Goal: Task Accomplishment & Management: Complete application form

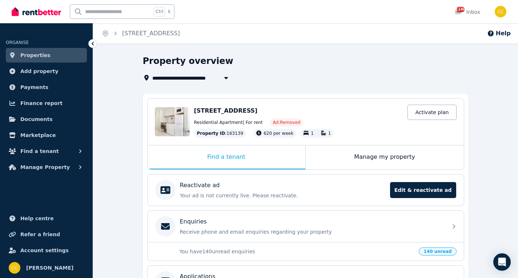
click at [33, 54] on span "Properties" at bounding box center [35, 55] width 30 height 9
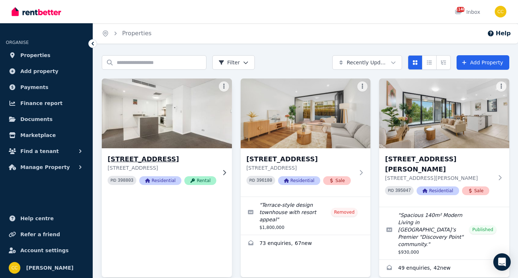
click at [224, 115] on img at bounding box center [167, 113] width 137 height 73
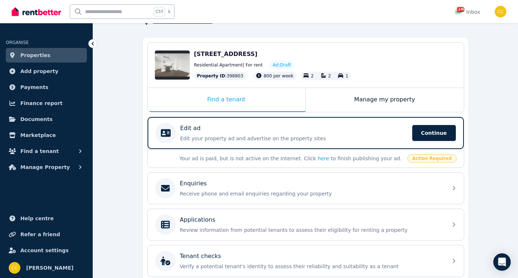
scroll to position [109, 0]
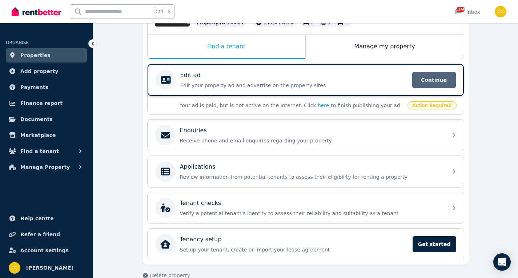
click at [439, 81] on span "Continue" at bounding box center [435, 80] width 44 height 16
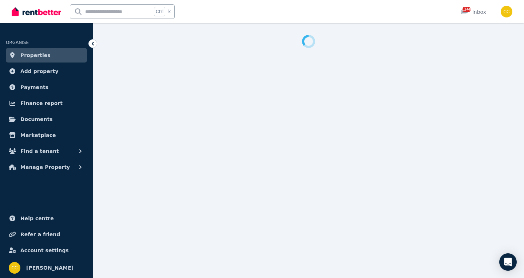
select select "***"
select select "**********"
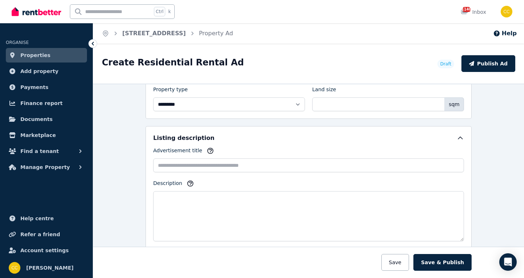
scroll to position [400, 0]
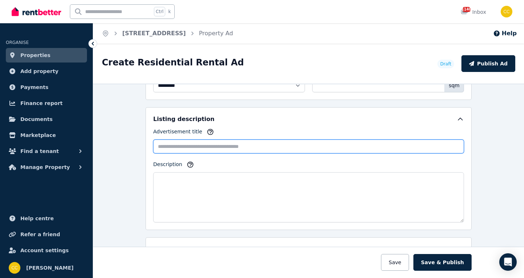
paste input "**********"
drag, startPoint x: 199, startPoint y: 146, endPoint x: 211, endPoint y: 148, distance: 12.1
click at [211, 148] on input "**********" at bounding box center [308, 147] width 311 height 14
type input "**********"
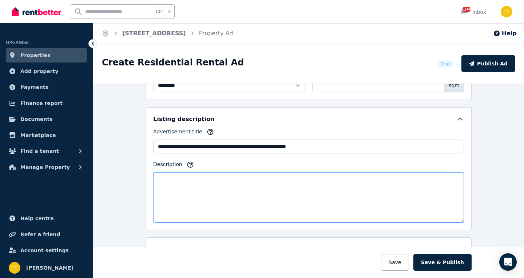
click at [353, 174] on textarea "Description" at bounding box center [308, 197] width 311 height 50
paste textarea "**********"
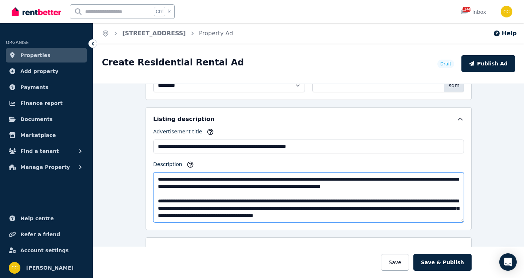
drag, startPoint x: 165, startPoint y: 179, endPoint x: 150, endPoint y: 179, distance: 14.9
click at [150, 179] on div "**********" at bounding box center [309, 168] width 326 height 123
click at [158, 180] on textarea "Description" at bounding box center [308, 197] width 311 height 50
drag, startPoint x: 212, startPoint y: 179, endPoint x: 219, endPoint y: 179, distance: 7.3
click at [219, 179] on textarea "Description" at bounding box center [308, 197] width 311 height 50
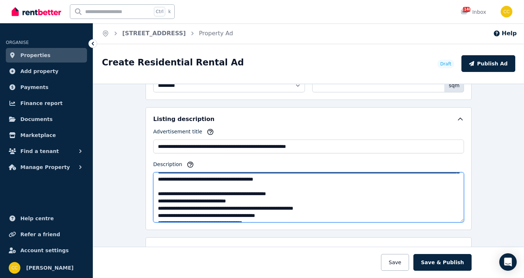
scroll to position [0, 0]
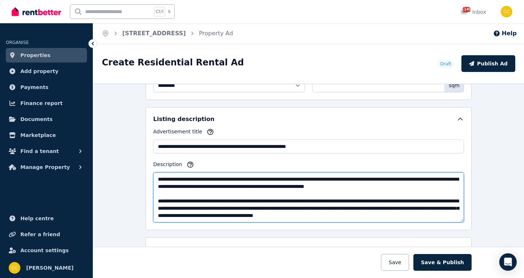
drag, startPoint x: 292, startPoint y: 209, endPoint x: 422, endPoint y: 211, distance: 130.2
click at [422, 211] on textarea "Description" at bounding box center [308, 197] width 311 height 50
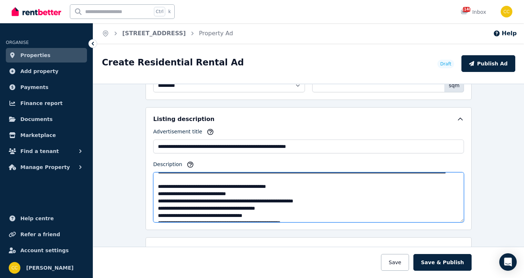
drag, startPoint x: 188, startPoint y: 210, endPoint x: 193, endPoint y: 210, distance: 5.1
click at [191, 210] on textarea "Description" at bounding box center [308, 197] width 311 height 50
click at [195, 211] on textarea "Description" at bounding box center [308, 197] width 311 height 50
drag, startPoint x: 197, startPoint y: 211, endPoint x: 201, endPoint y: 211, distance: 4.0
click at [201, 211] on textarea "Description" at bounding box center [308, 197] width 311 height 50
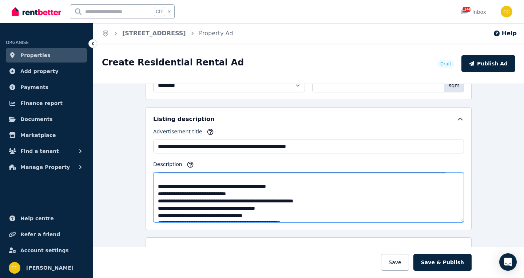
click at [199, 210] on textarea "Description" at bounding box center [308, 197] width 311 height 50
drag, startPoint x: 188, startPoint y: 208, endPoint x: 200, endPoint y: 210, distance: 12.1
click at [200, 210] on textarea "Description" at bounding box center [308, 197] width 311 height 50
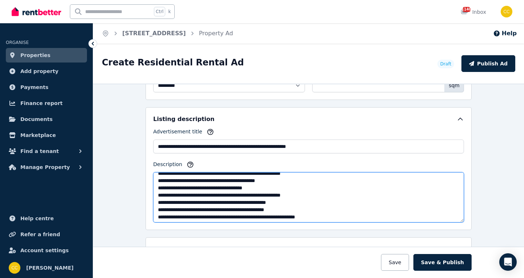
scroll to position [73, 0]
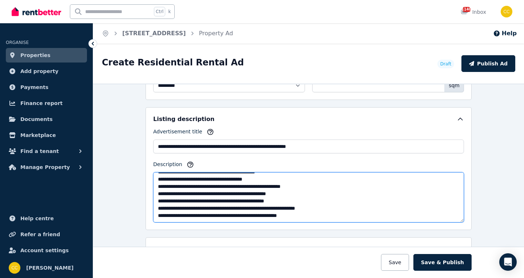
click at [240, 187] on textarea "Description" at bounding box center [308, 197] width 311 height 50
drag, startPoint x: 255, startPoint y: 188, endPoint x: 259, endPoint y: 189, distance: 4.4
click at [259, 189] on textarea "Description" at bounding box center [308, 197] width 311 height 50
drag, startPoint x: 239, startPoint y: 186, endPoint x: 263, endPoint y: 187, distance: 23.7
click at [263, 187] on textarea "Description" at bounding box center [308, 197] width 311 height 50
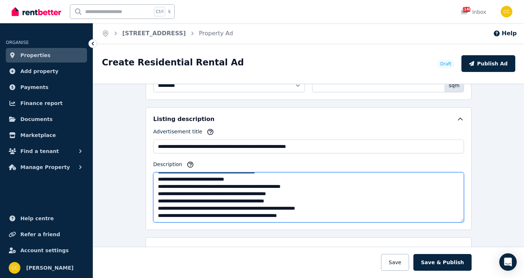
drag, startPoint x: 308, startPoint y: 193, endPoint x: 152, endPoint y: 193, distance: 156.1
click at [153, 193] on textarea "Description" at bounding box center [308, 197] width 311 height 50
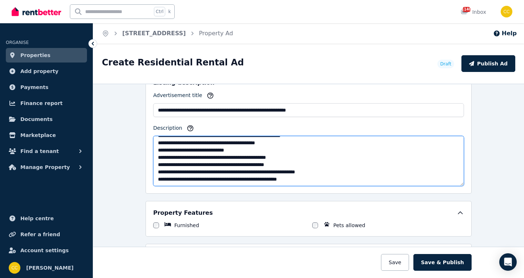
click at [305, 179] on textarea "Description" at bounding box center [308, 161] width 311 height 50
paste textarea "**********"
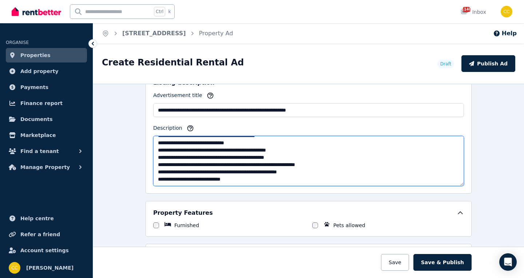
click at [302, 175] on textarea "Description" at bounding box center [308, 161] width 311 height 50
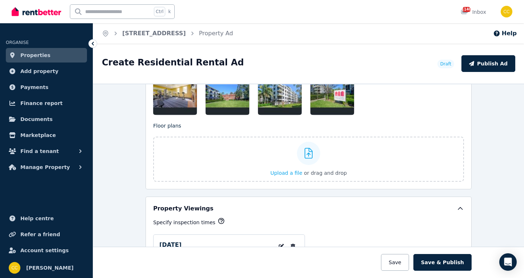
scroll to position [1091, 0]
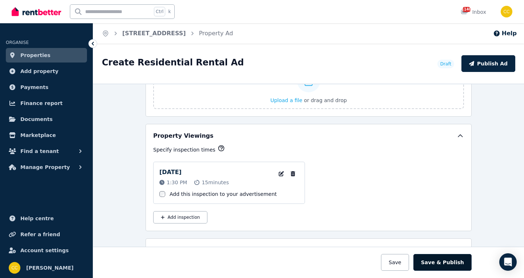
type textarea "**********"
click at [434, 264] on button "Save & Publish" at bounding box center [442, 262] width 58 height 17
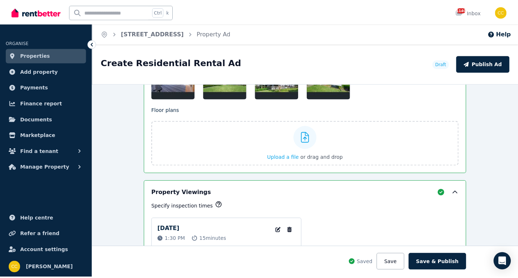
scroll to position [1148, 0]
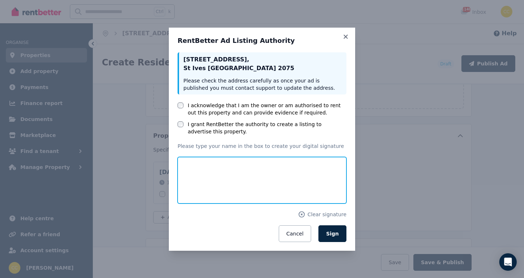
click at [268, 179] on input "text" at bounding box center [262, 180] width 169 height 47
type input "**********"
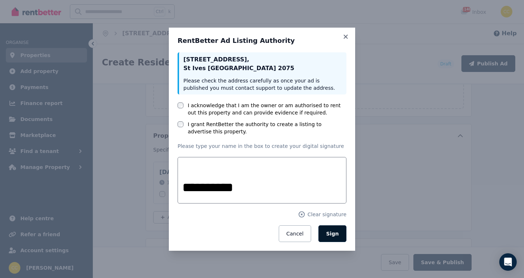
click at [335, 232] on span "Sign" at bounding box center [332, 234] width 13 height 6
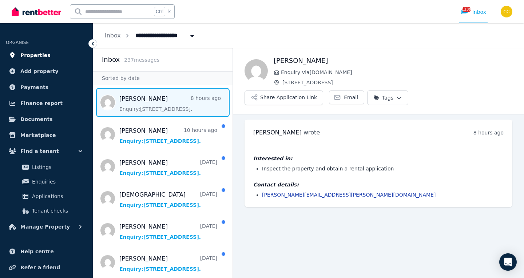
click at [31, 57] on span "Properties" at bounding box center [35, 55] width 30 height 9
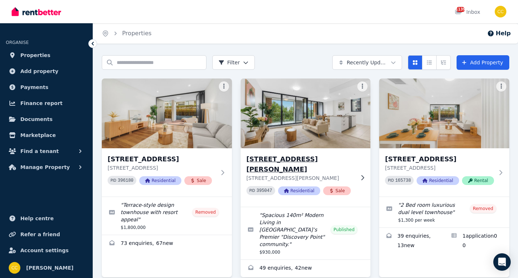
click at [296, 164] on h3 "[STREET_ADDRESS][PERSON_NAME]" at bounding box center [301, 164] width 108 height 20
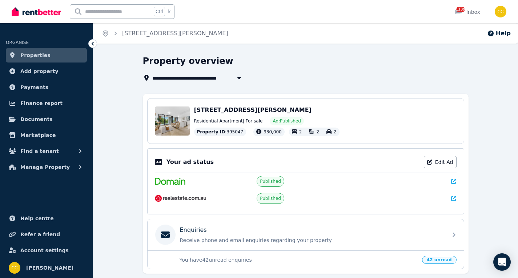
scroll to position [23, 0]
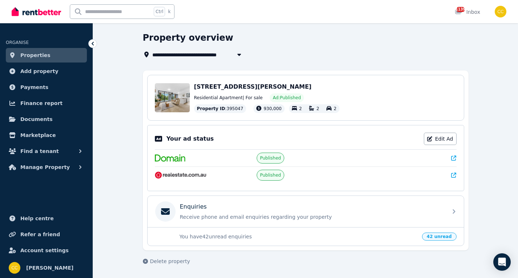
click at [455, 159] on icon at bounding box center [453, 158] width 5 height 5
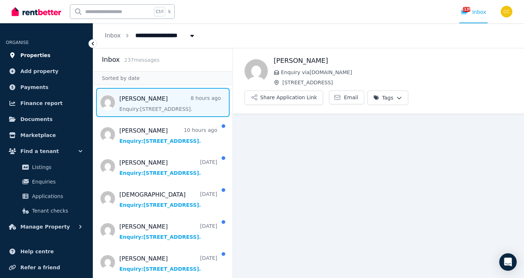
click at [23, 58] on span "Properties" at bounding box center [35, 55] width 30 height 9
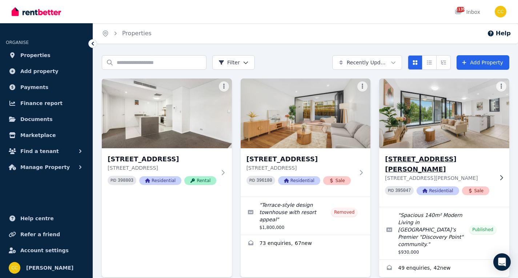
click at [434, 161] on h3 "408/12 Brodie Spark Dr, Wolli Creek" at bounding box center [439, 164] width 108 height 20
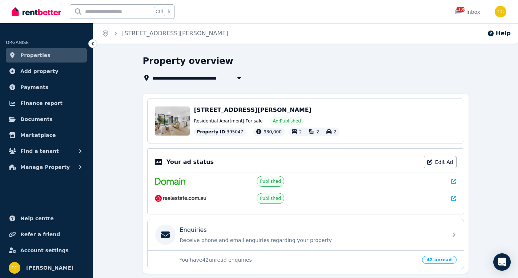
click at [454, 181] on icon at bounding box center [453, 181] width 5 height 5
click at [31, 57] on span "Properties" at bounding box center [35, 55] width 30 height 9
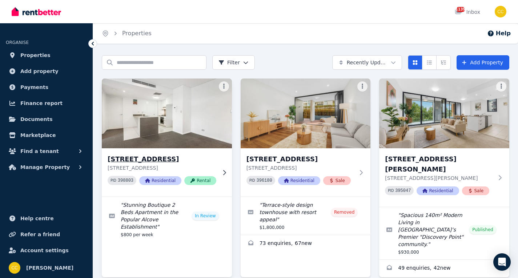
click at [199, 155] on h3 "[STREET_ADDRESS]" at bounding box center [162, 159] width 109 height 10
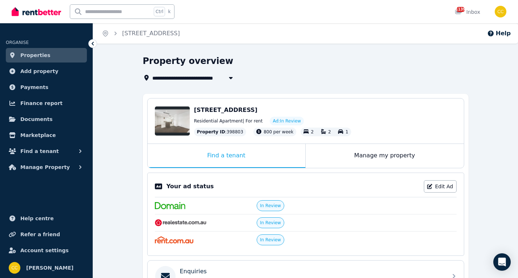
click at [48, 56] on link "Properties" at bounding box center [46, 55] width 81 height 15
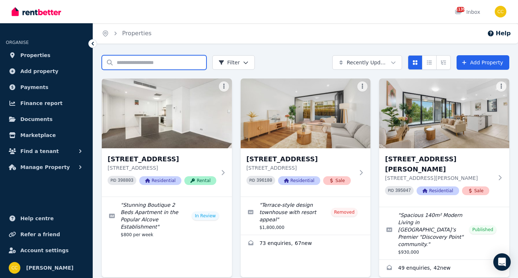
drag, startPoint x: 137, startPoint y: 61, endPoint x: 138, endPoint y: 69, distance: 8.1
click at [137, 61] on input "Search properties" at bounding box center [154, 62] width 105 height 15
type input "***"
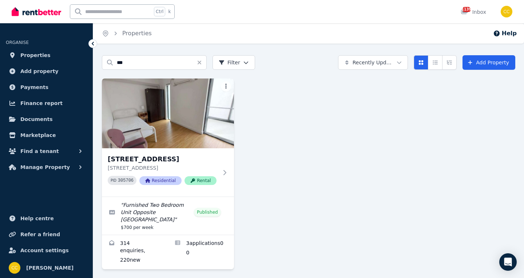
click at [206, 142] on img at bounding box center [168, 114] width 132 height 70
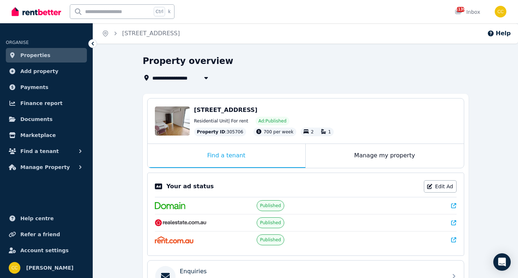
scroll to position [73, 0]
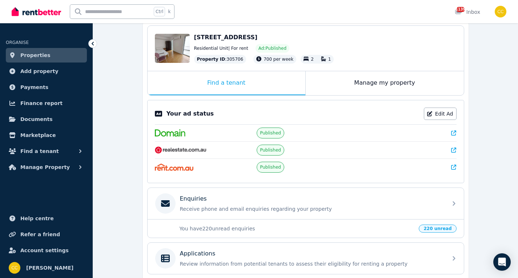
click at [455, 150] on icon at bounding box center [453, 150] width 5 height 5
click at [47, 56] on link "Properties" at bounding box center [46, 55] width 81 height 15
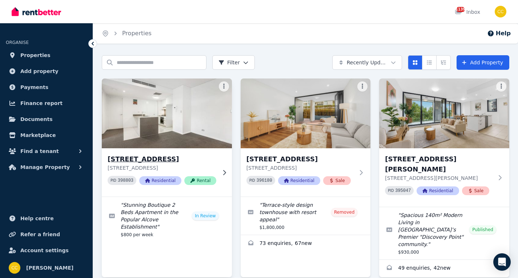
click at [130, 116] on img at bounding box center [167, 113] width 137 height 73
